Goal: Task Accomplishment & Management: Use online tool/utility

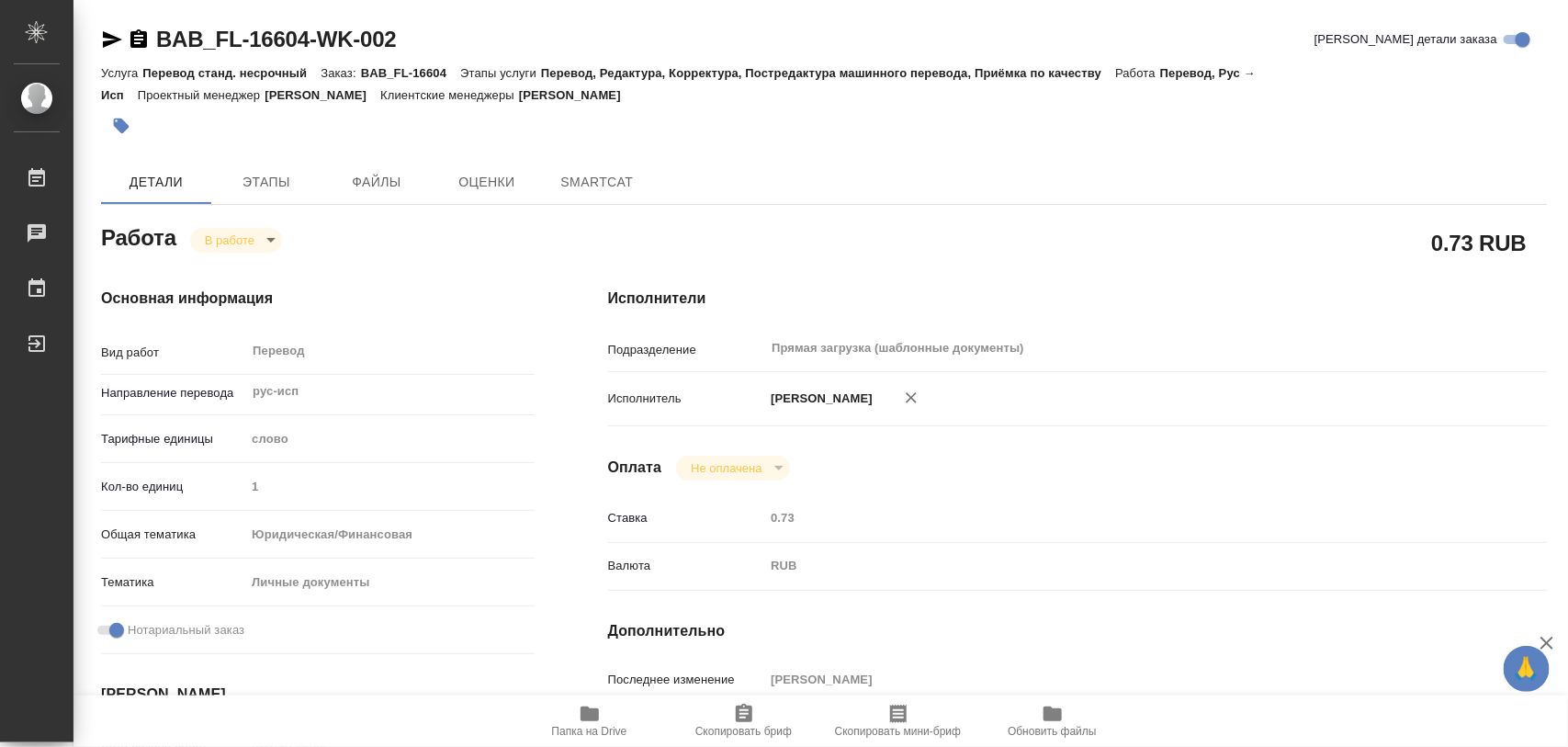
type textarea "x"
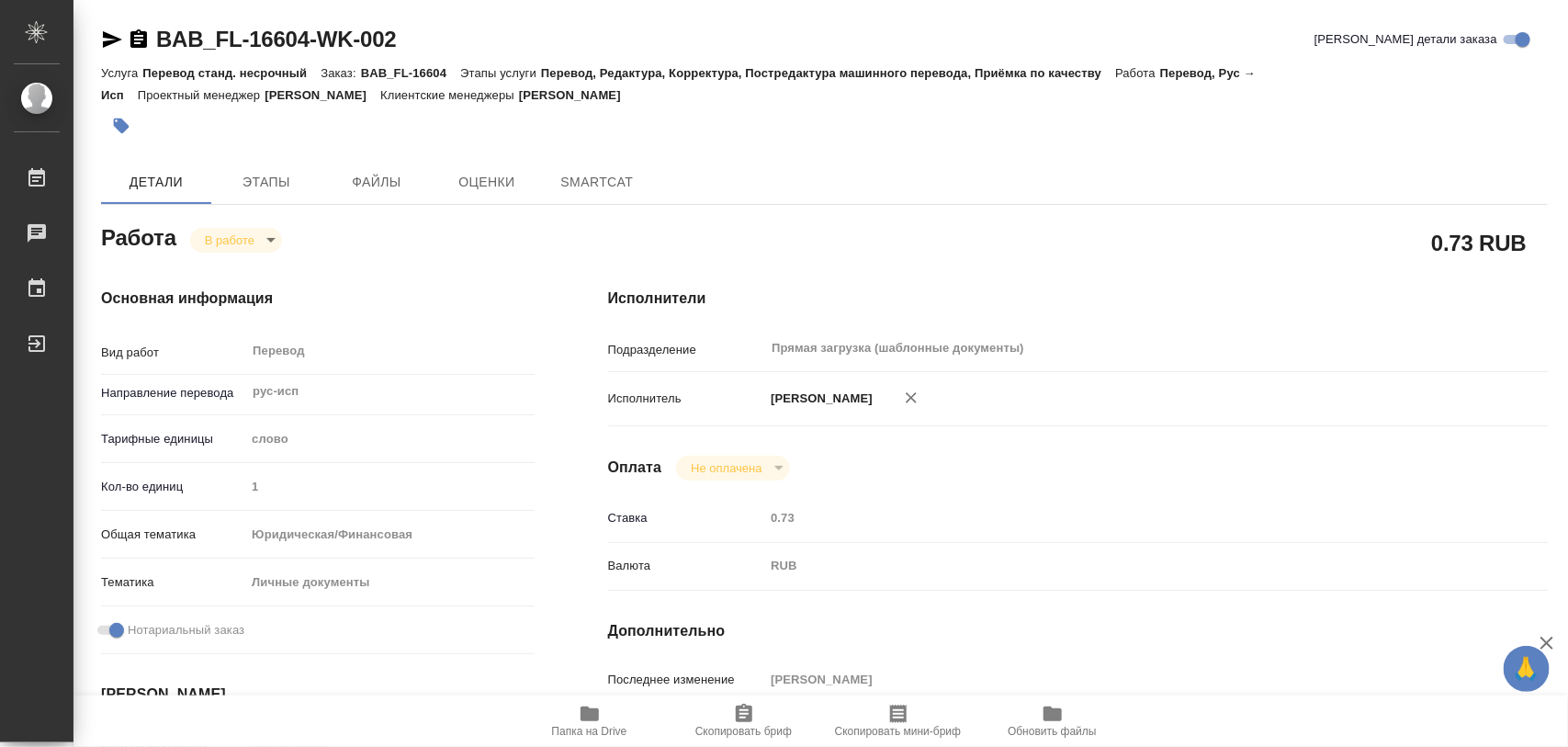
type textarea "x"
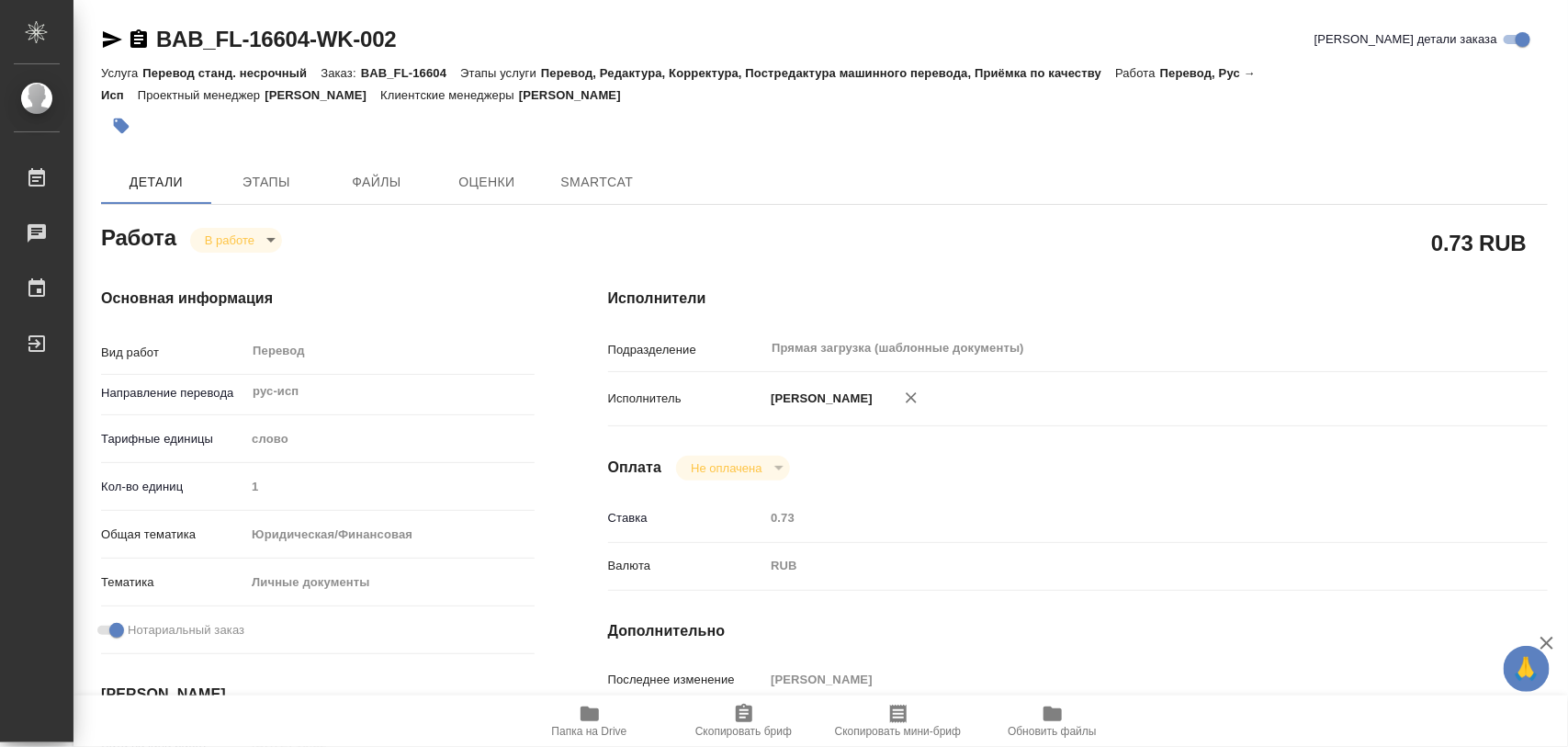
type textarea "x"
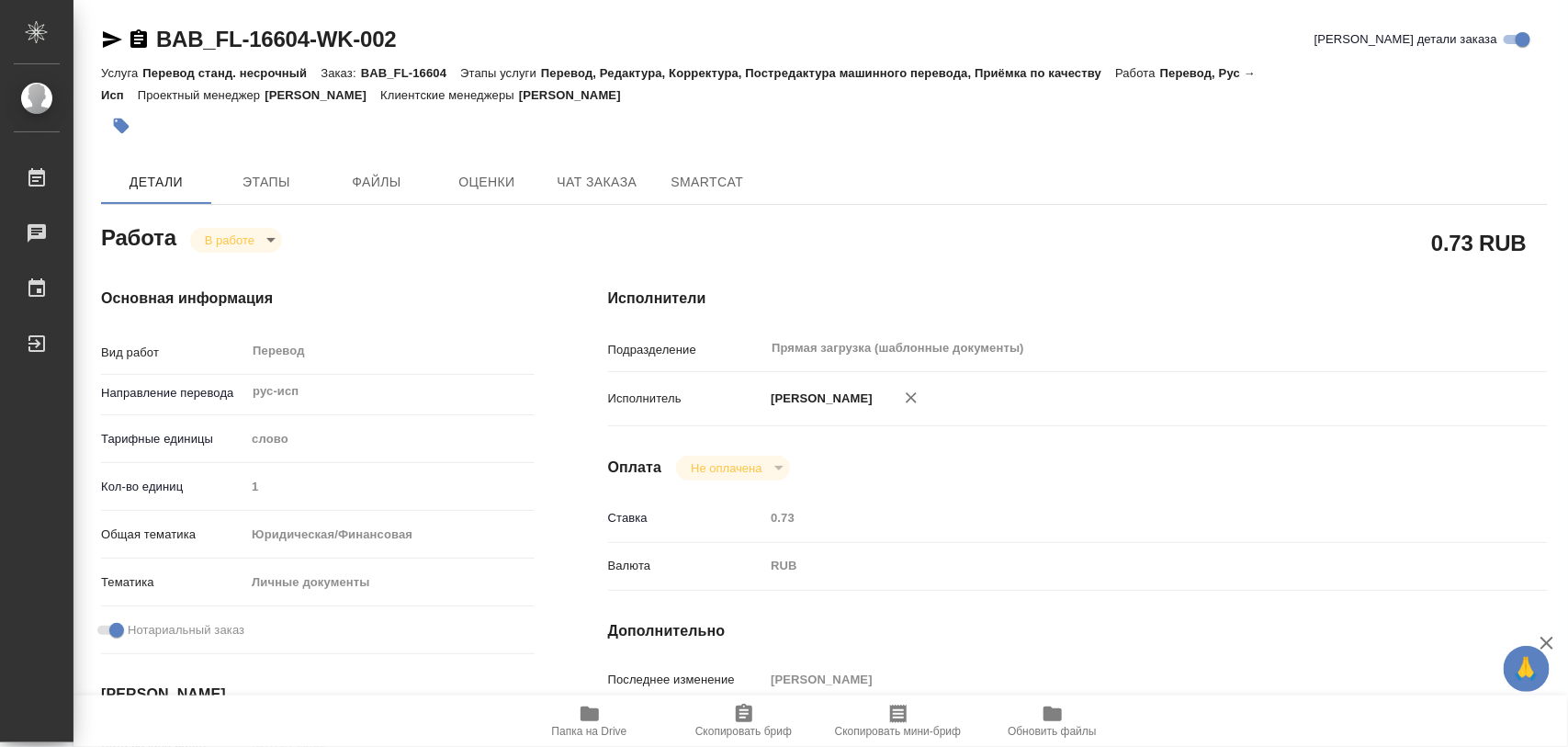
type textarea "x"
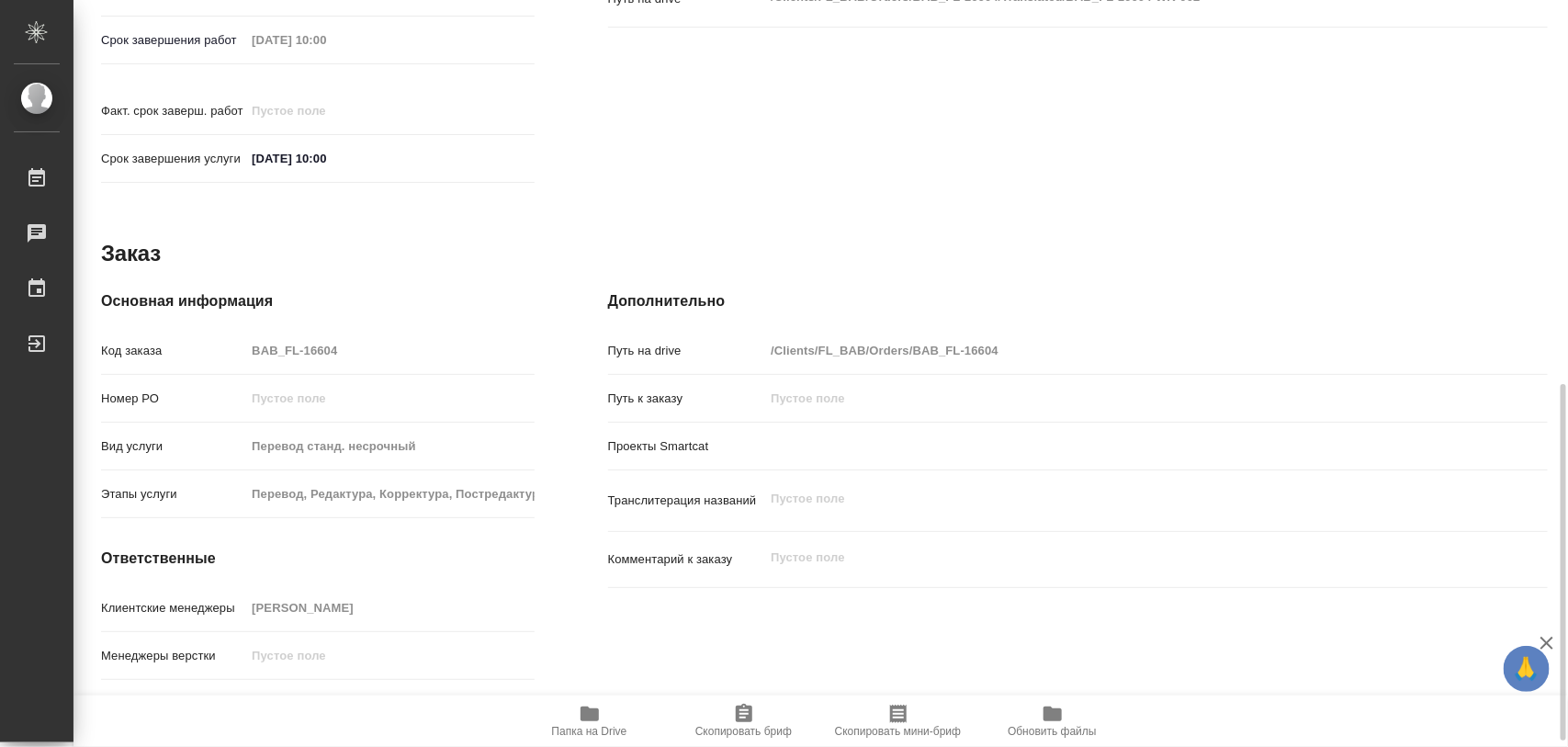
scroll to position [819, 0]
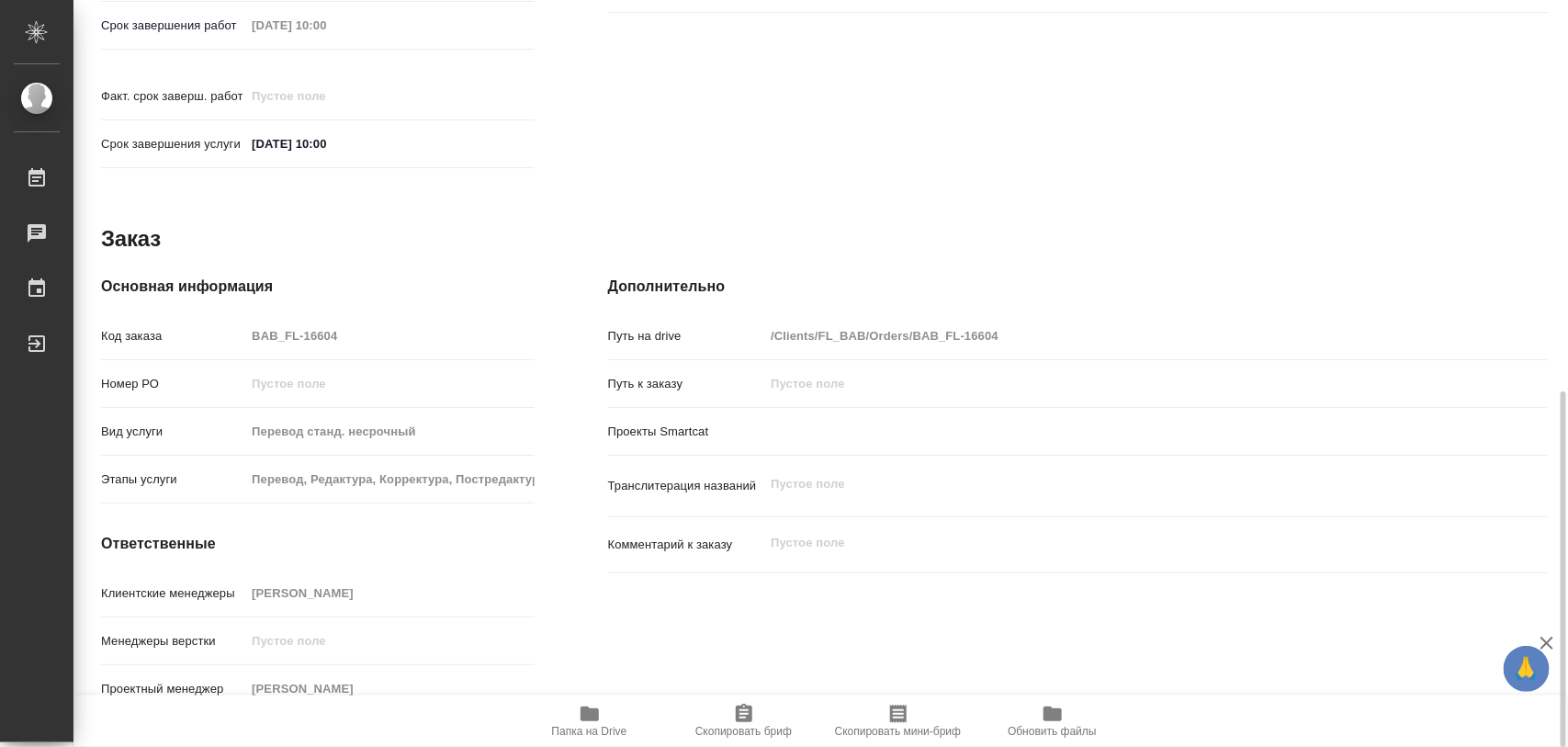
type textarea "x"
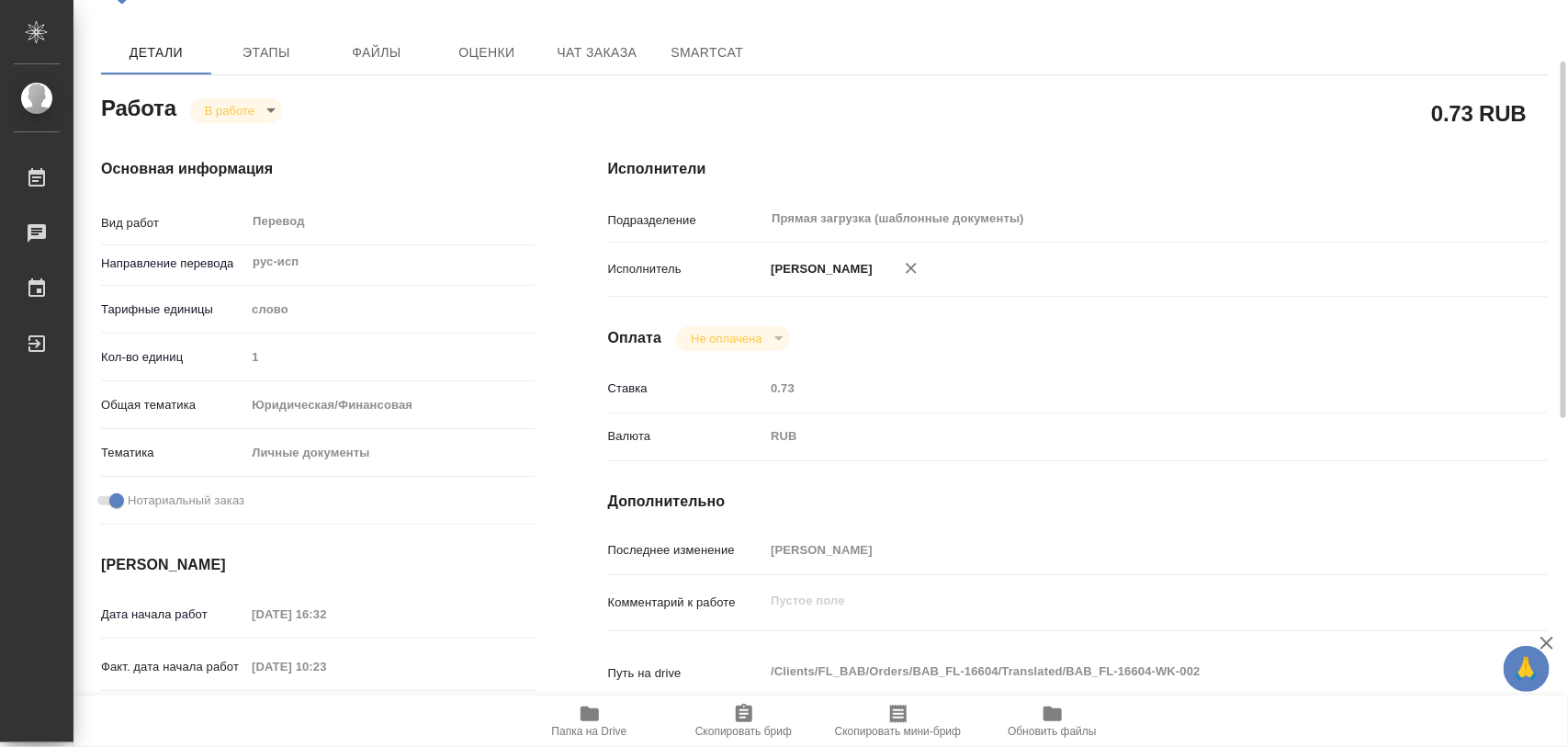
scroll to position [0, 0]
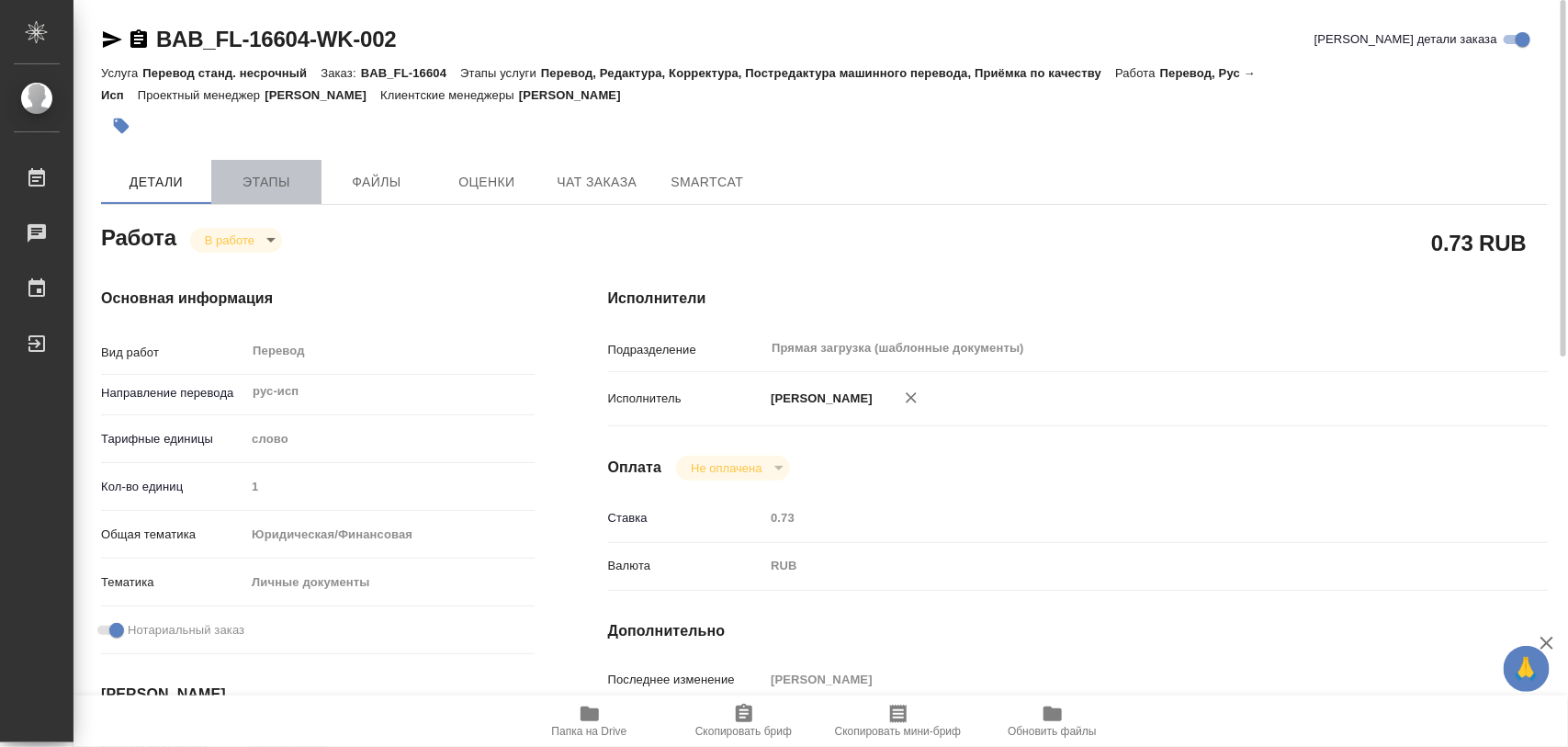
click at [271, 186] on span "Этапы" at bounding box center [266, 182] width 88 height 23
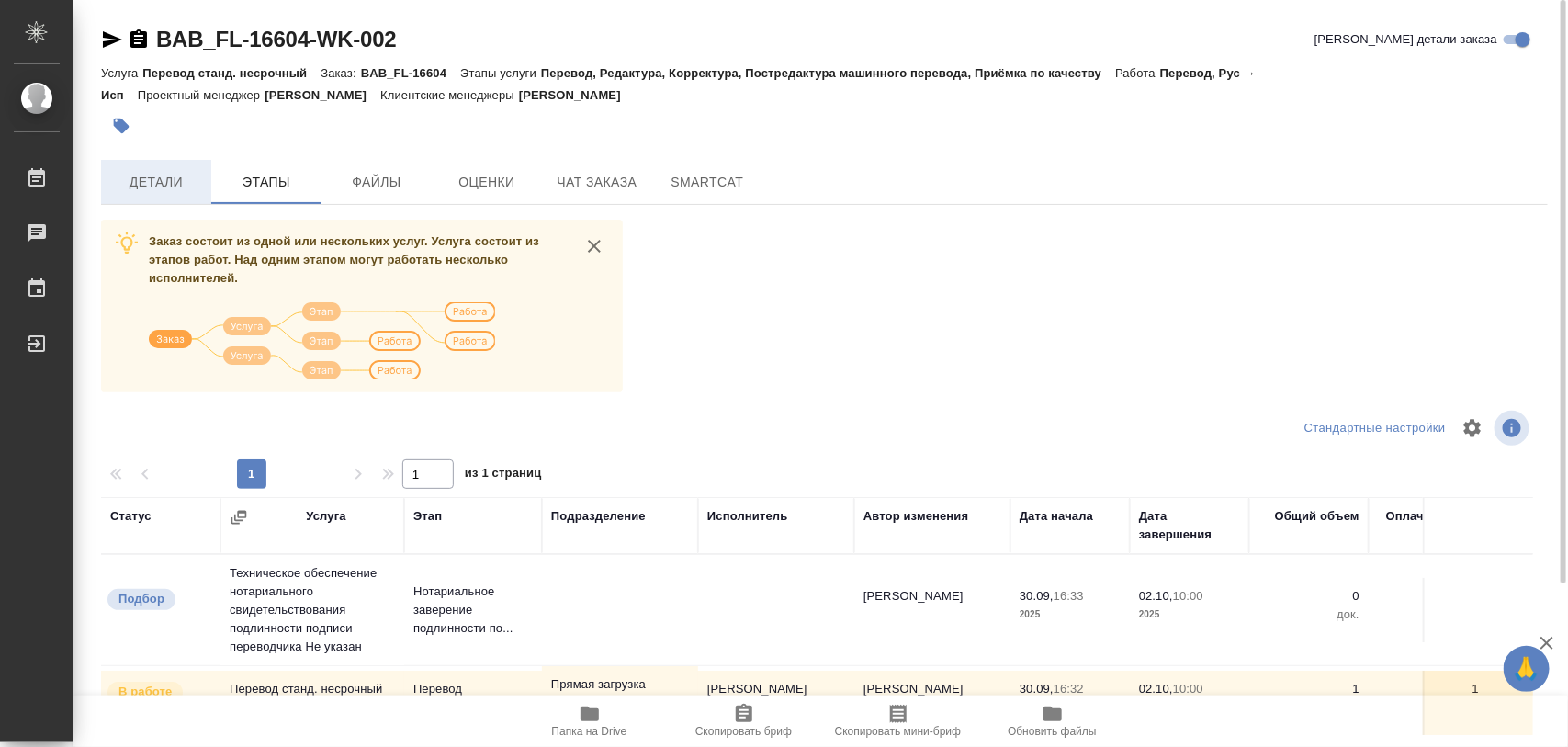
click at [180, 180] on span "Детали" at bounding box center [156, 182] width 88 height 23
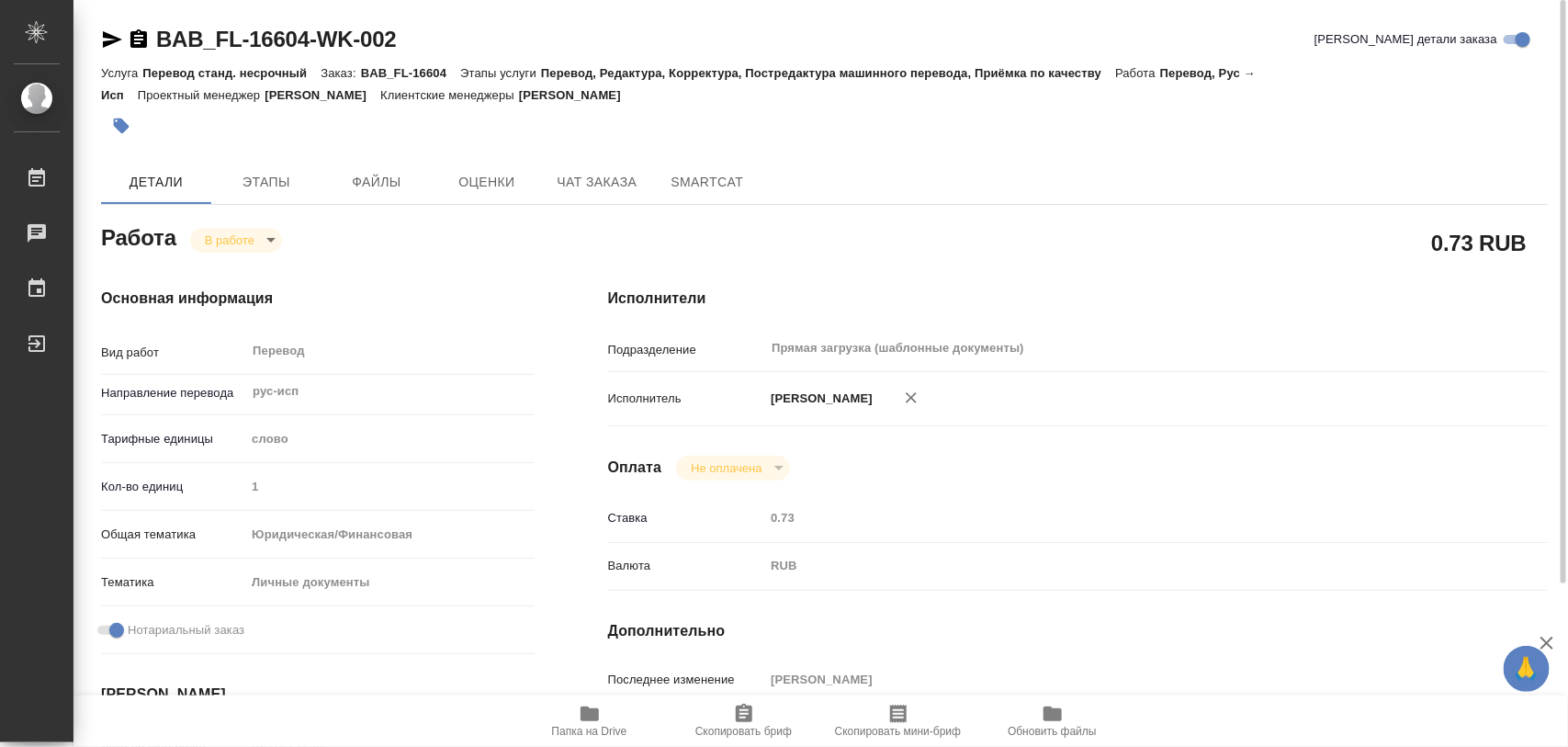
type textarea "x"
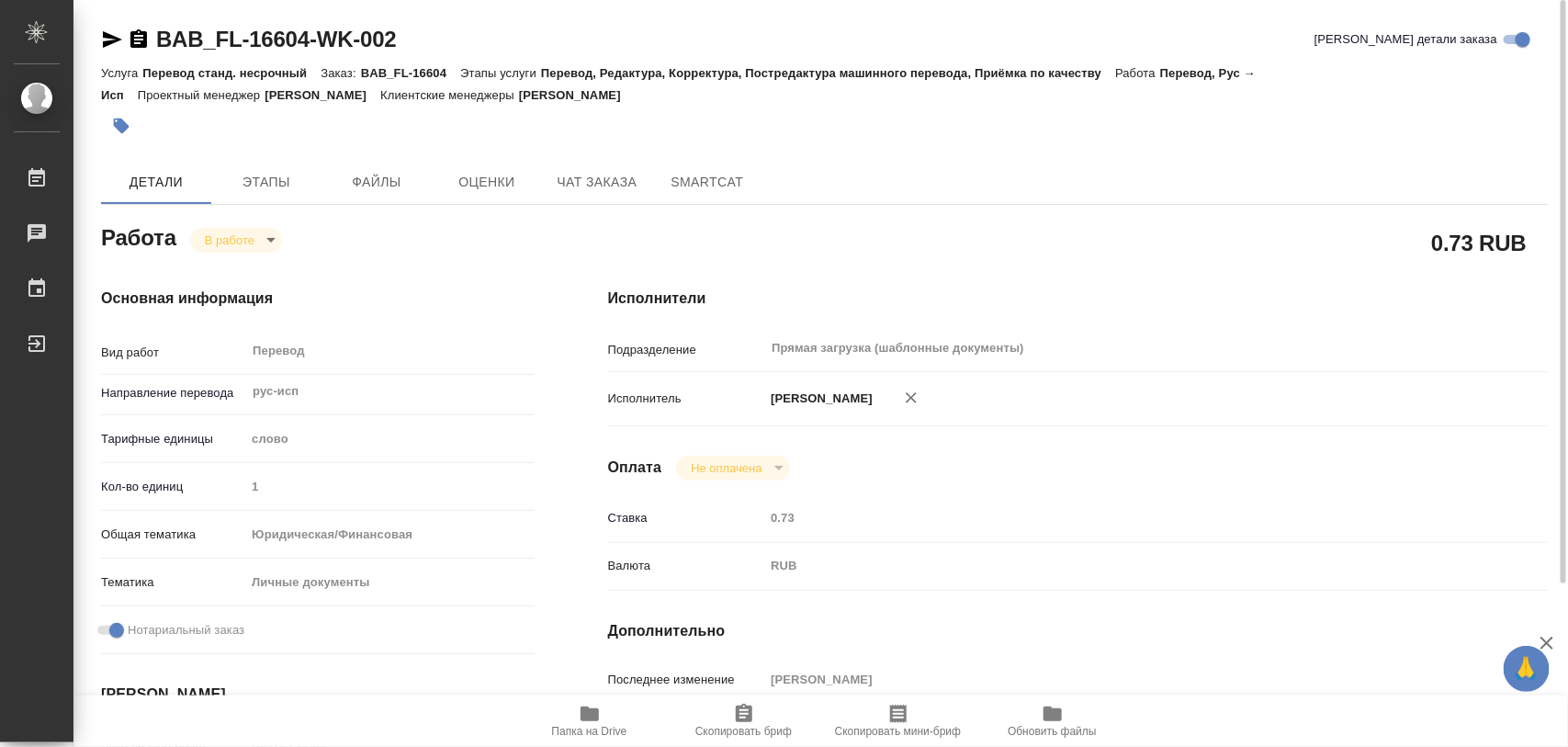
type textarea "x"
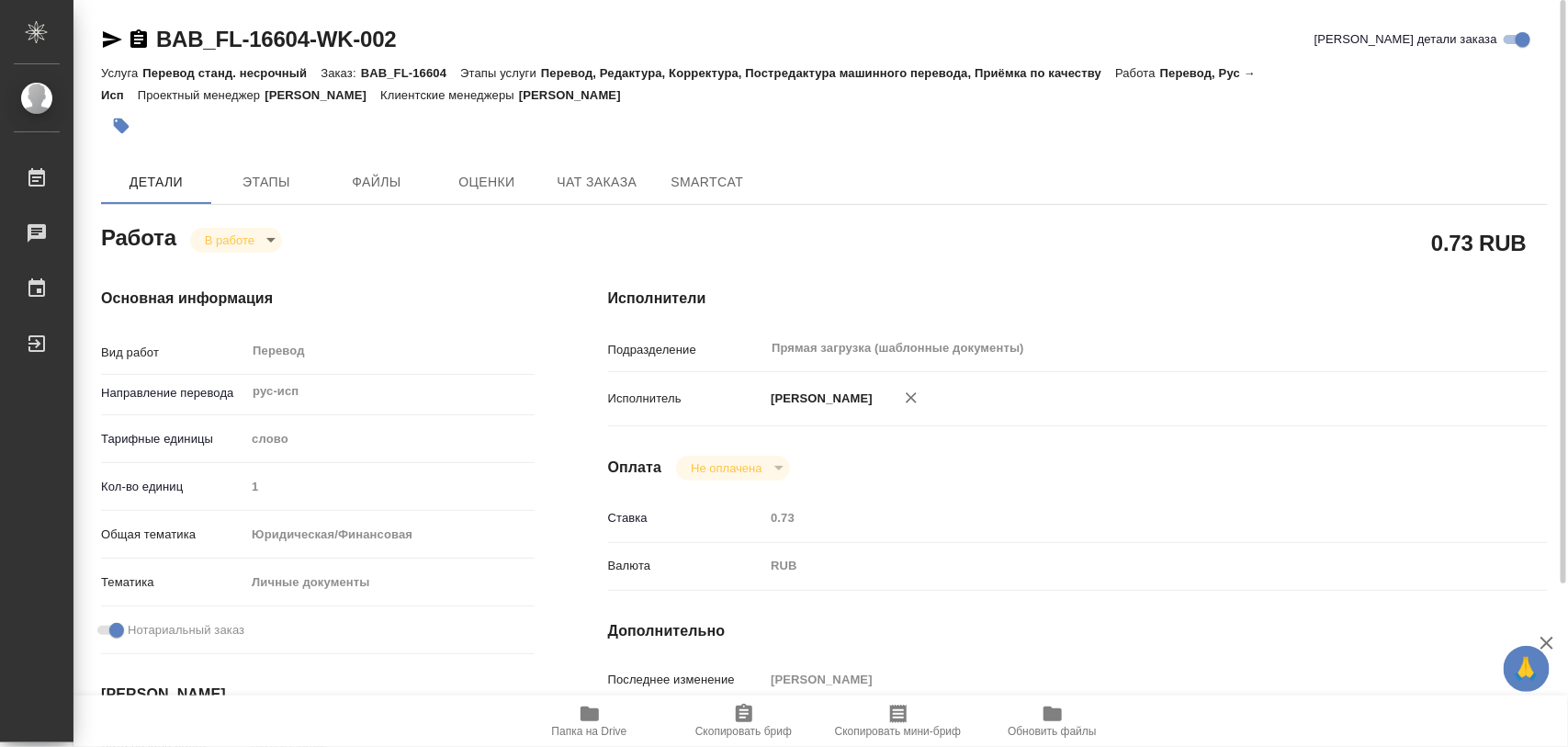
click at [604, 728] on span "Папка на Drive" at bounding box center [589, 730] width 76 height 13
type textarea "x"
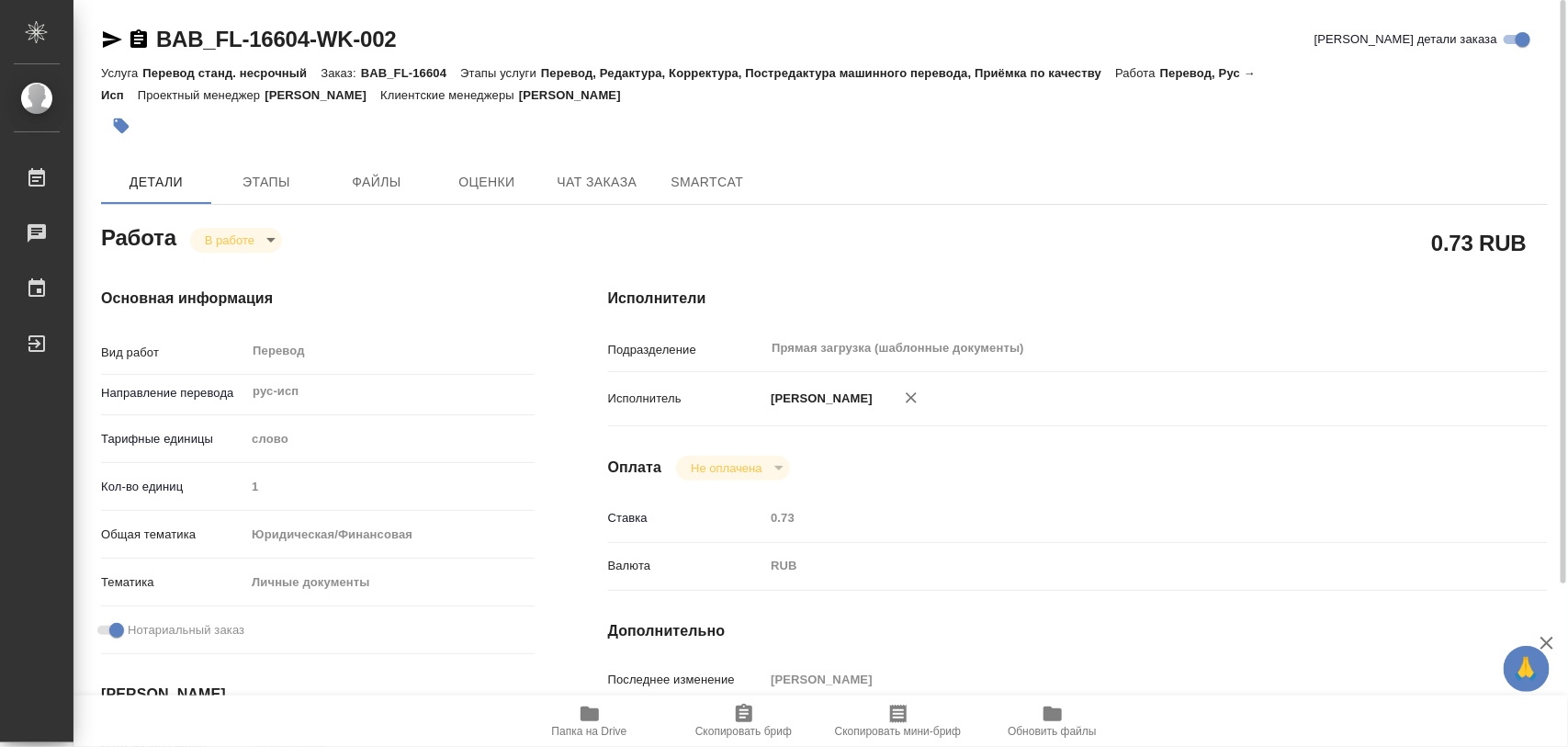
type textarea "x"
